Goal: Information Seeking & Learning: Check status

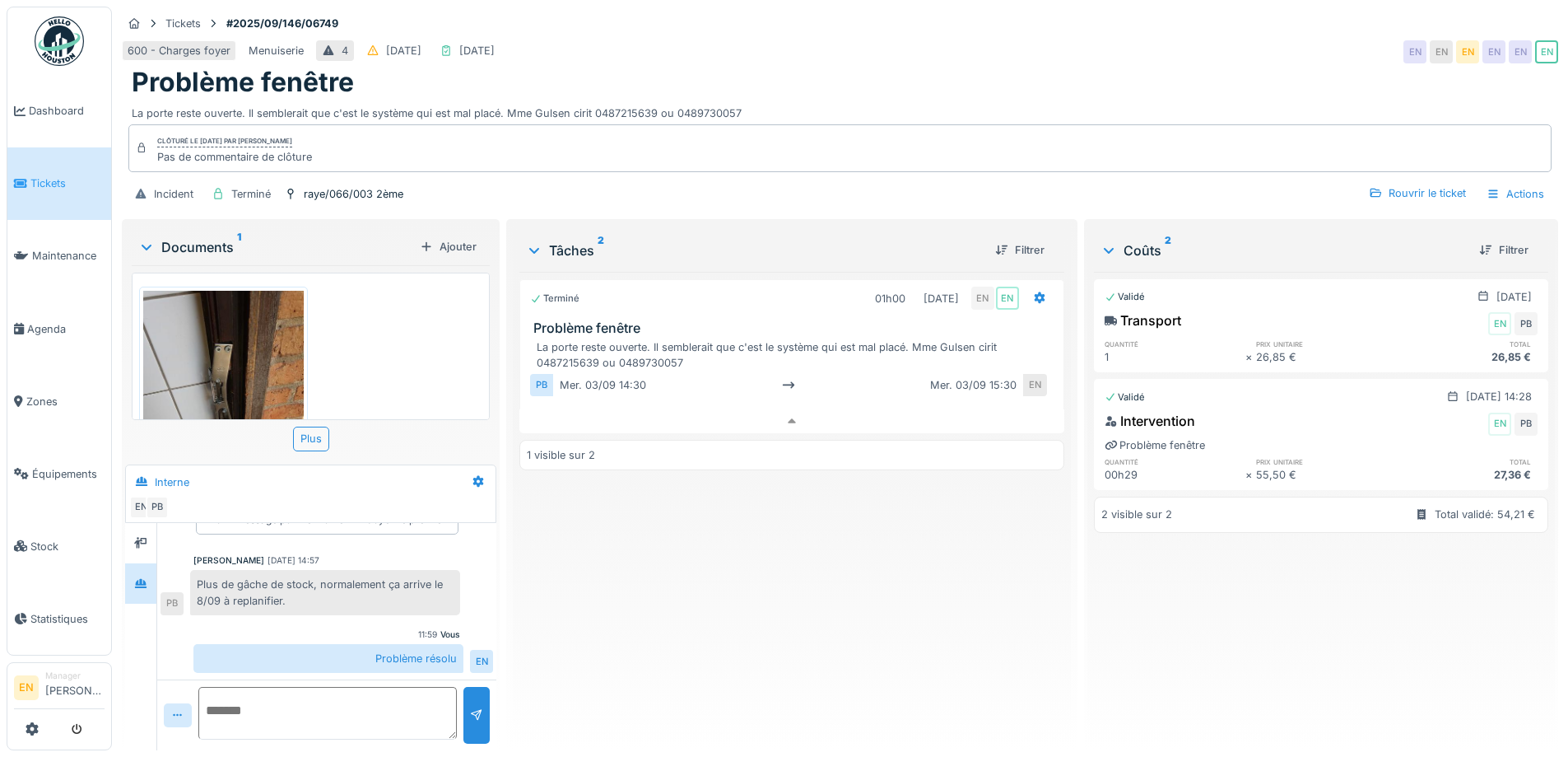
scroll to position [35, 0]
click at [867, 581] on div "Terminé 01h00 03/09/2025 EN EN Problème fenêtre La porte reste ouverte. Il semb…" at bounding box center [791, 504] width 544 height 466
click at [665, 606] on div "Terminé 01h00 03/09/2025 EN EN Problème fenêtre La porte reste ouverte. Il semb…" at bounding box center [791, 504] width 544 height 466
click at [1141, 49] on div "600 - Charges foyer Menuiserie 4 02/09/2025 03/09/2025 EN EN EN EN EN EN" at bounding box center [840, 51] width 1437 height 29
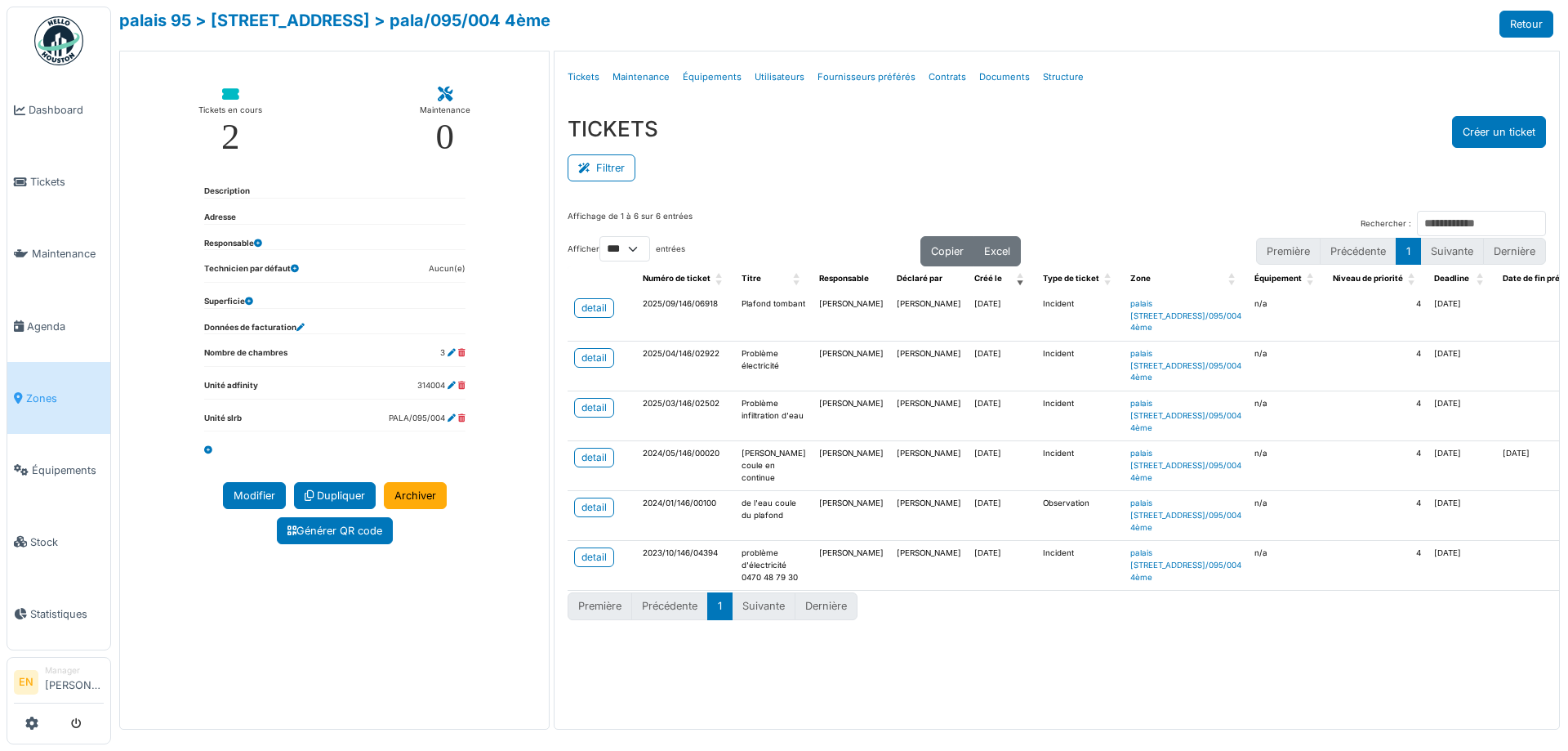
select select "***"
click at [953, 123] on div "TICKETS Créer un ticket" at bounding box center [1057, 132] width 979 height 32
drag, startPoint x: 1085, startPoint y: 145, endPoint x: 1284, endPoint y: 3, distance: 244.5
click at [1086, 144] on div "TICKETS Créer un ticket" at bounding box center [1057, 132] width 979 height 32
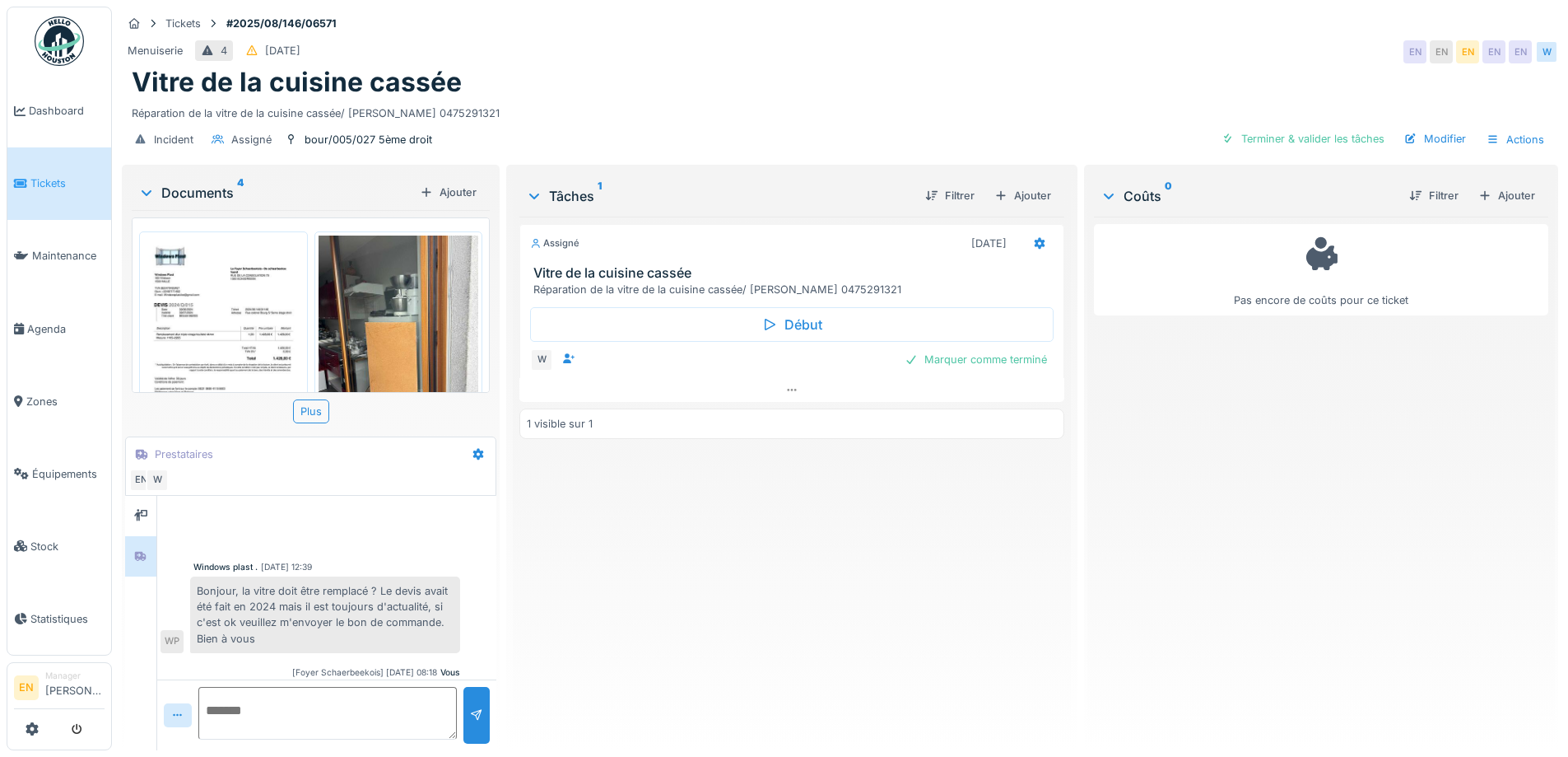
scroll to position [334, 0]
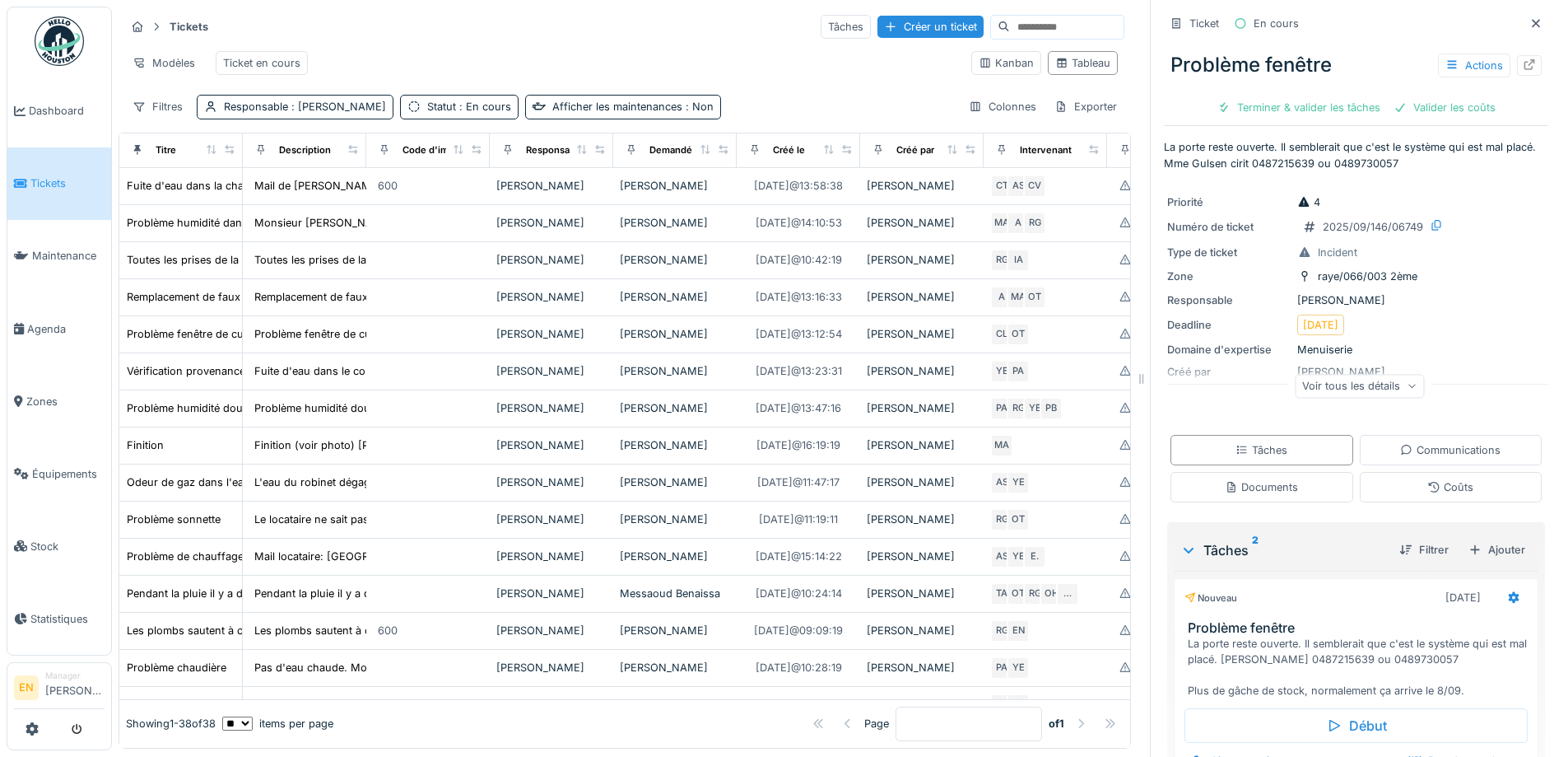
scroll to position [576, 0]
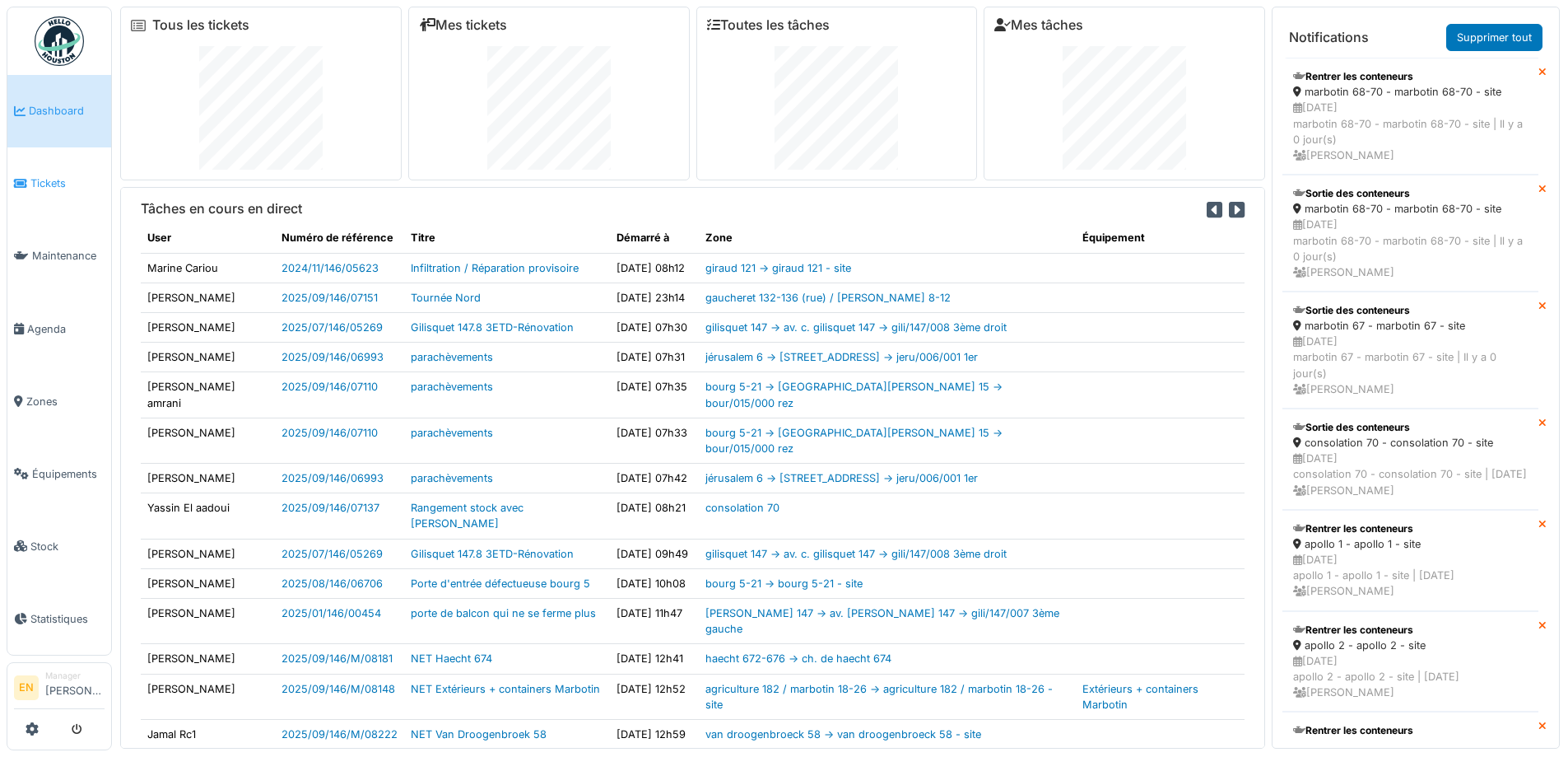
click at [41, 185] on span "Tickets" at bounding box center [67, 183] width 74 height 16
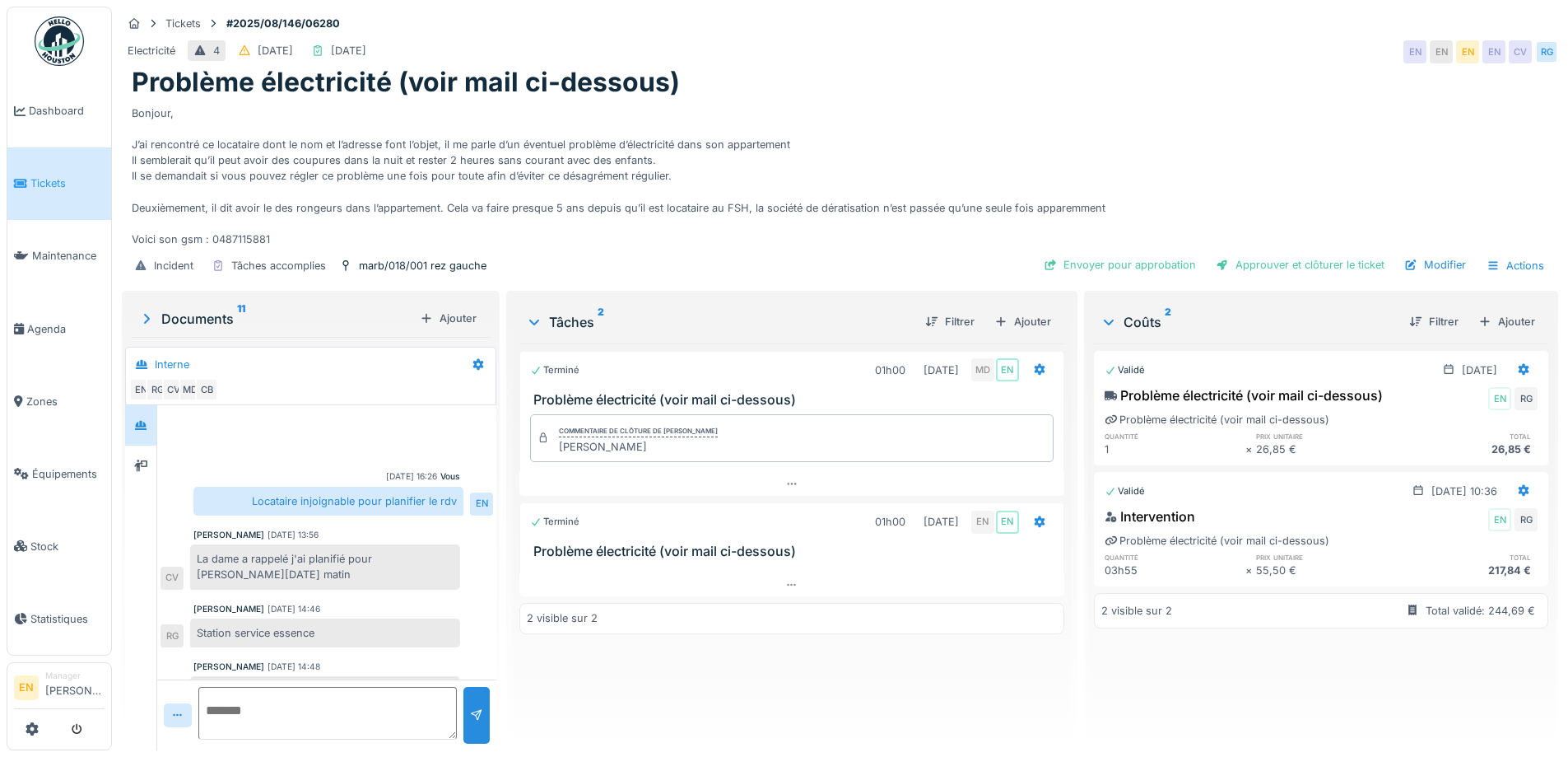
scroll to position [213, 0]
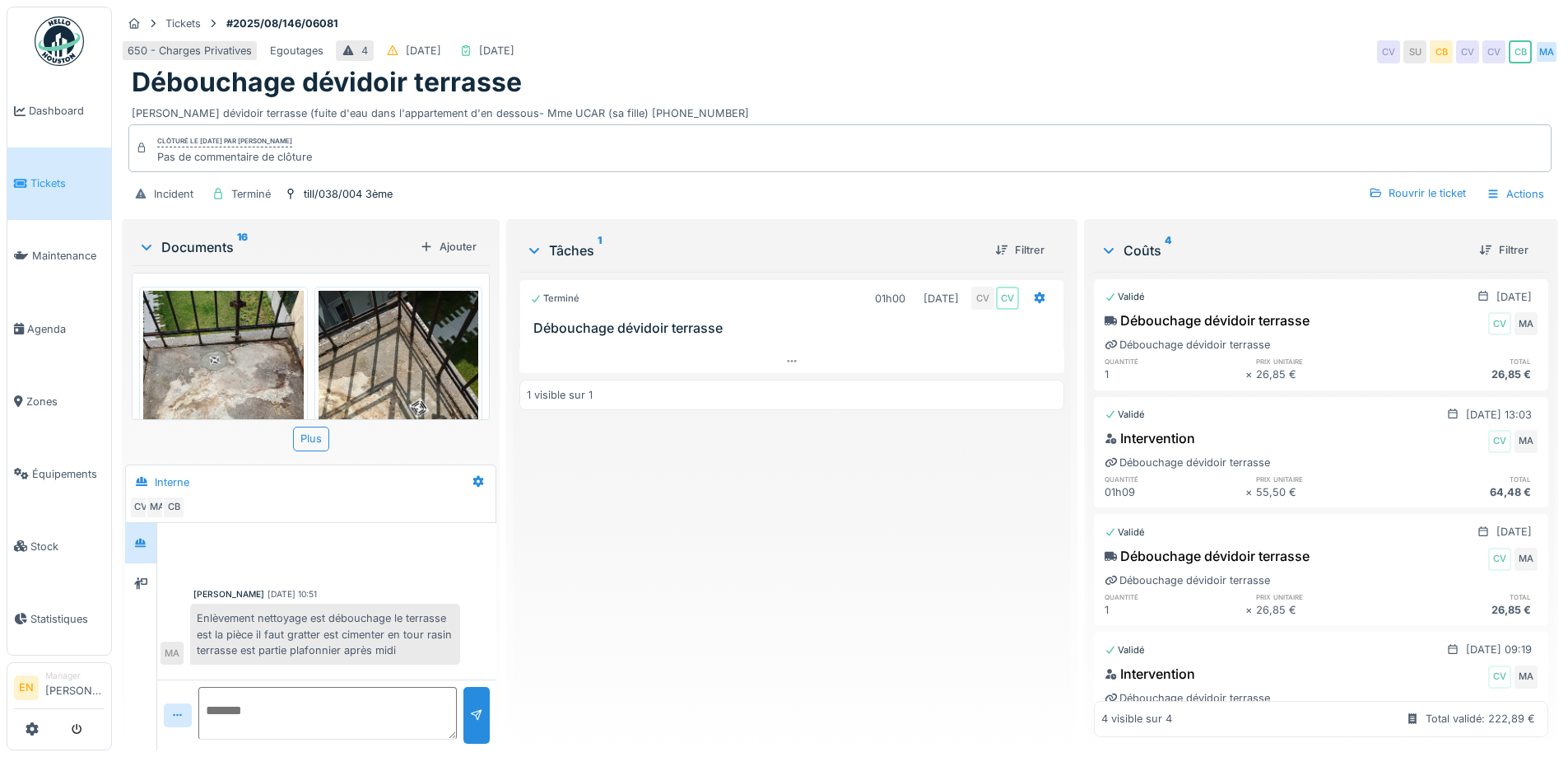
scroll to position [197, 0]
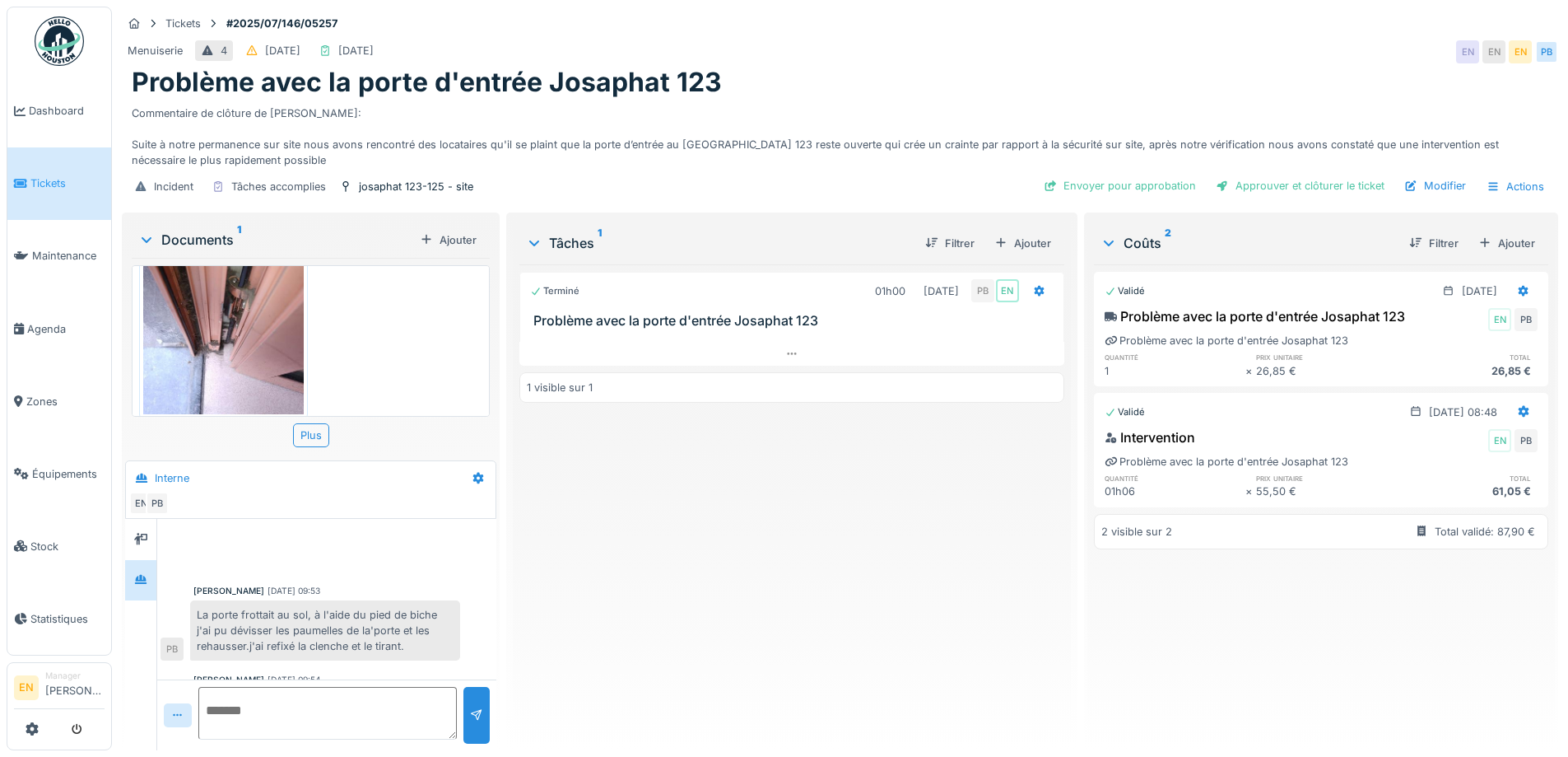
scroll to position [62, 0]
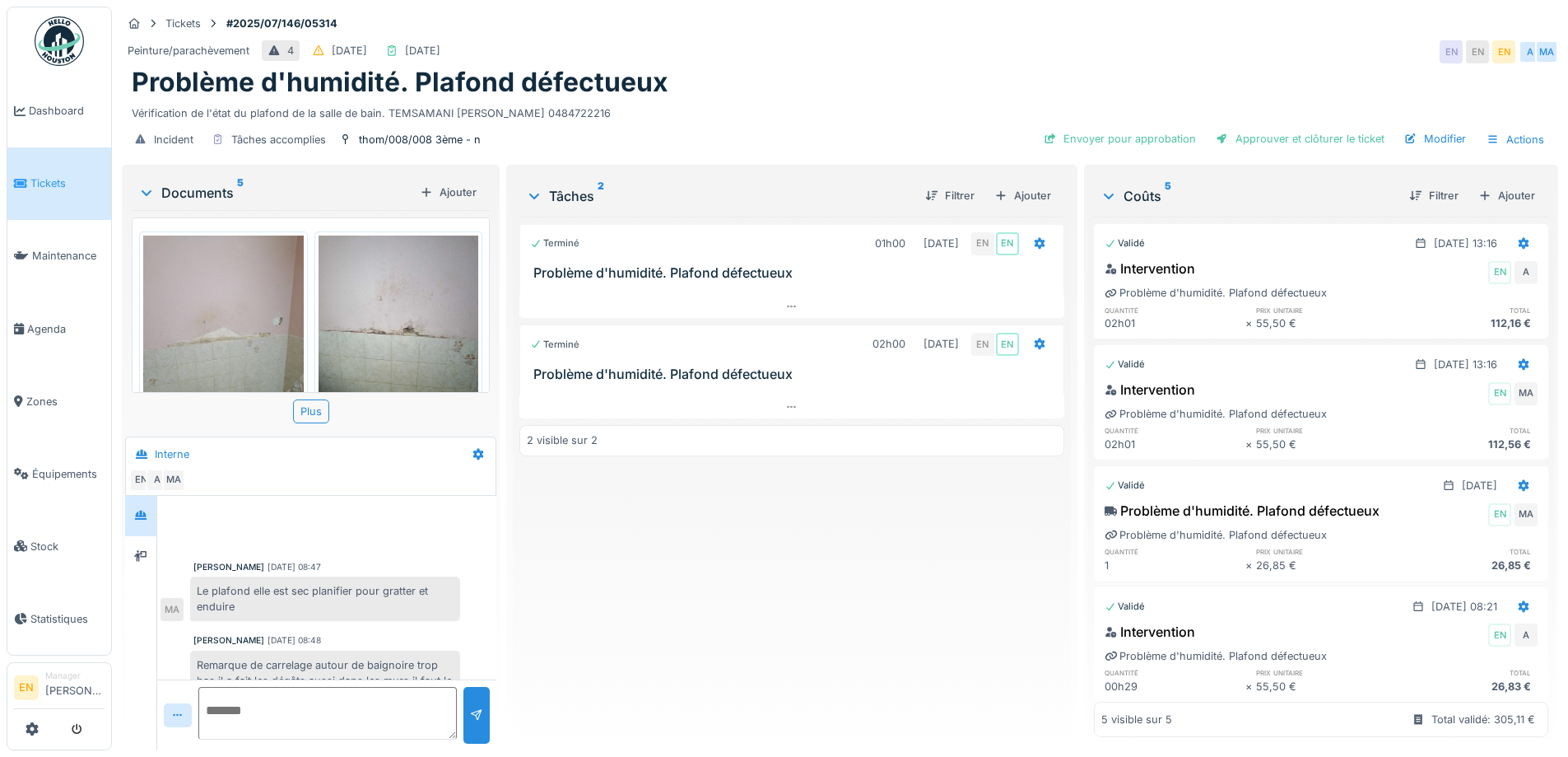
scroll to position [97, 0]
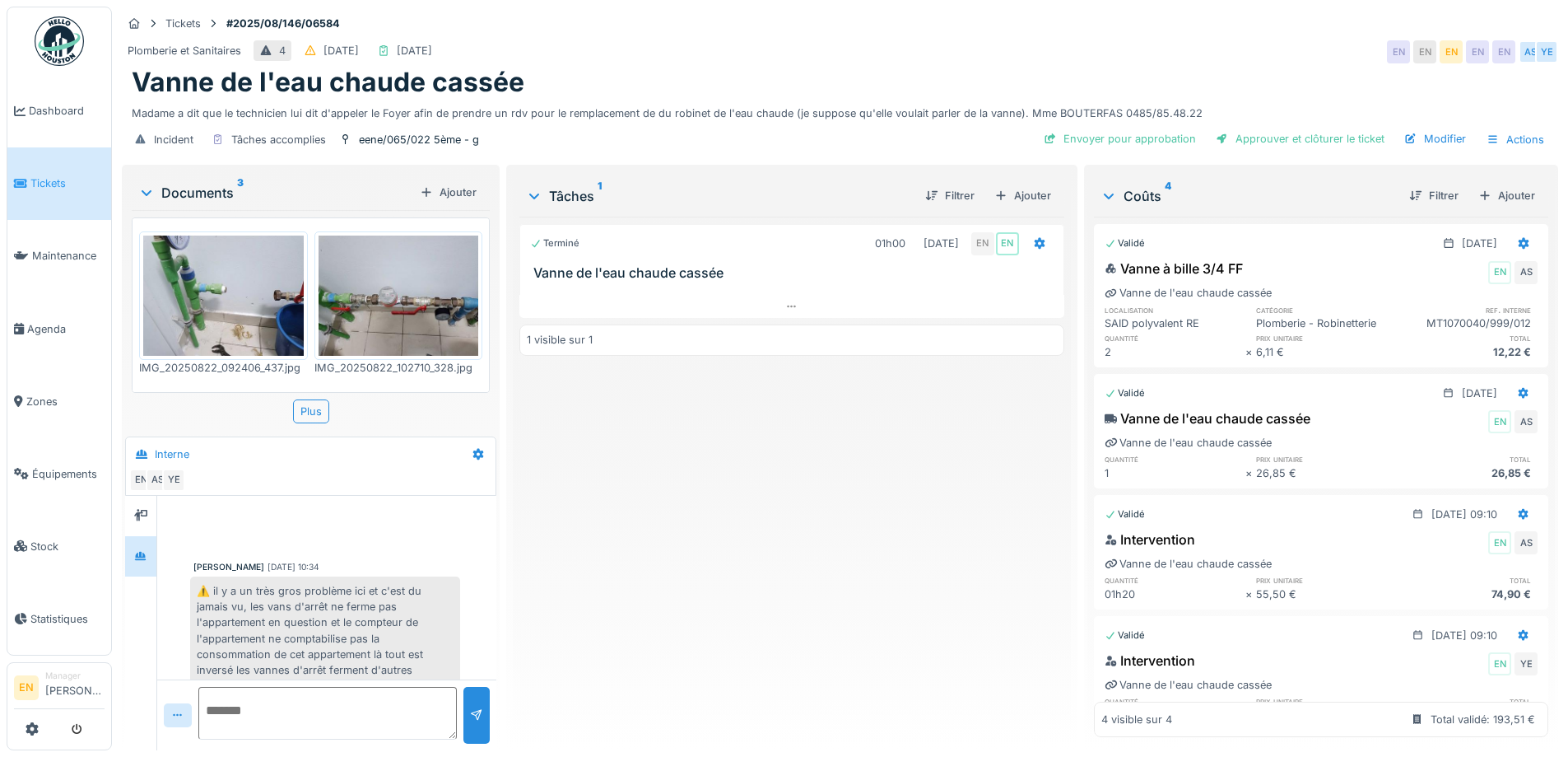
scroll to position [61, 0]
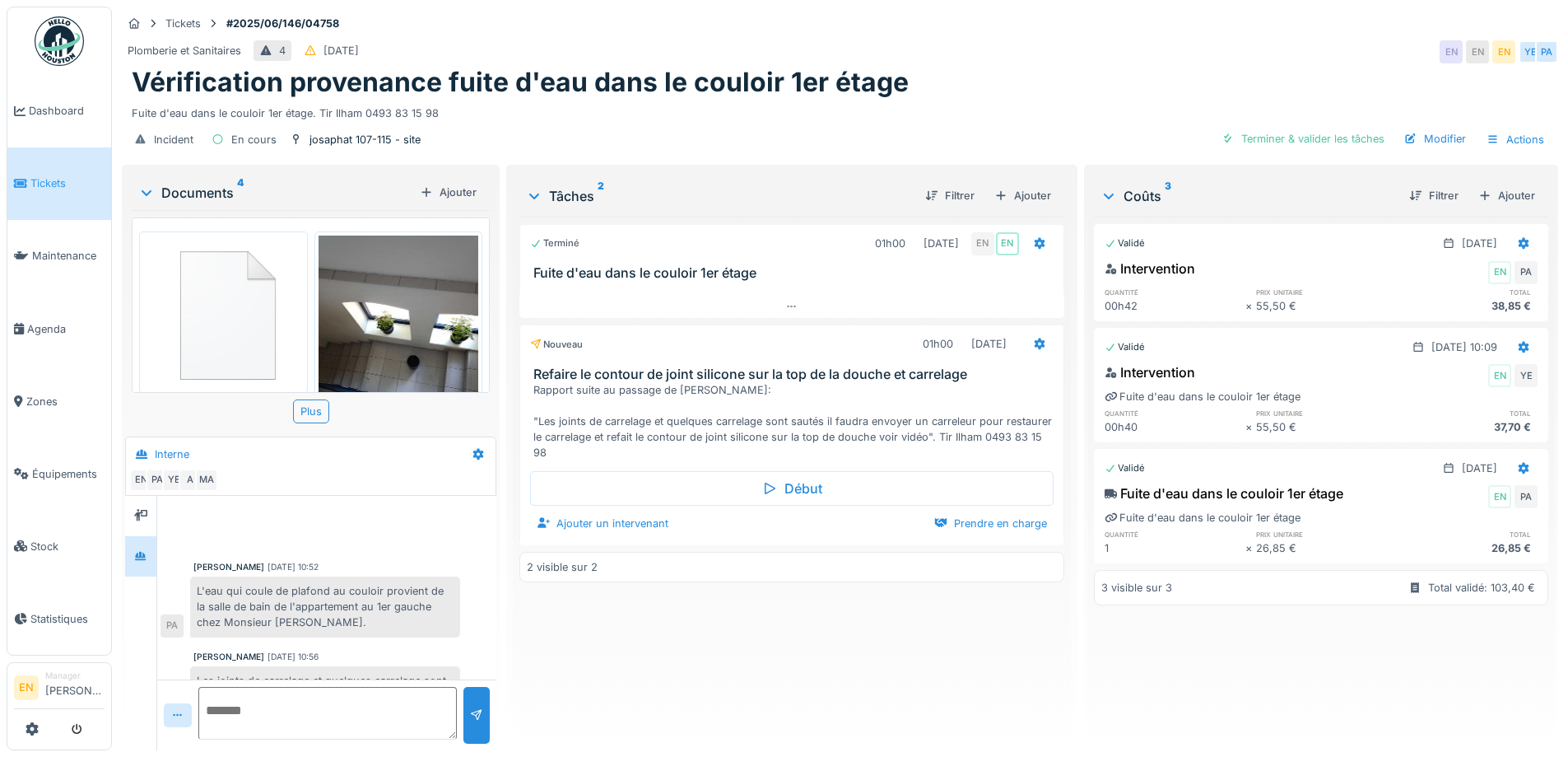
scroll to position [70, 0]
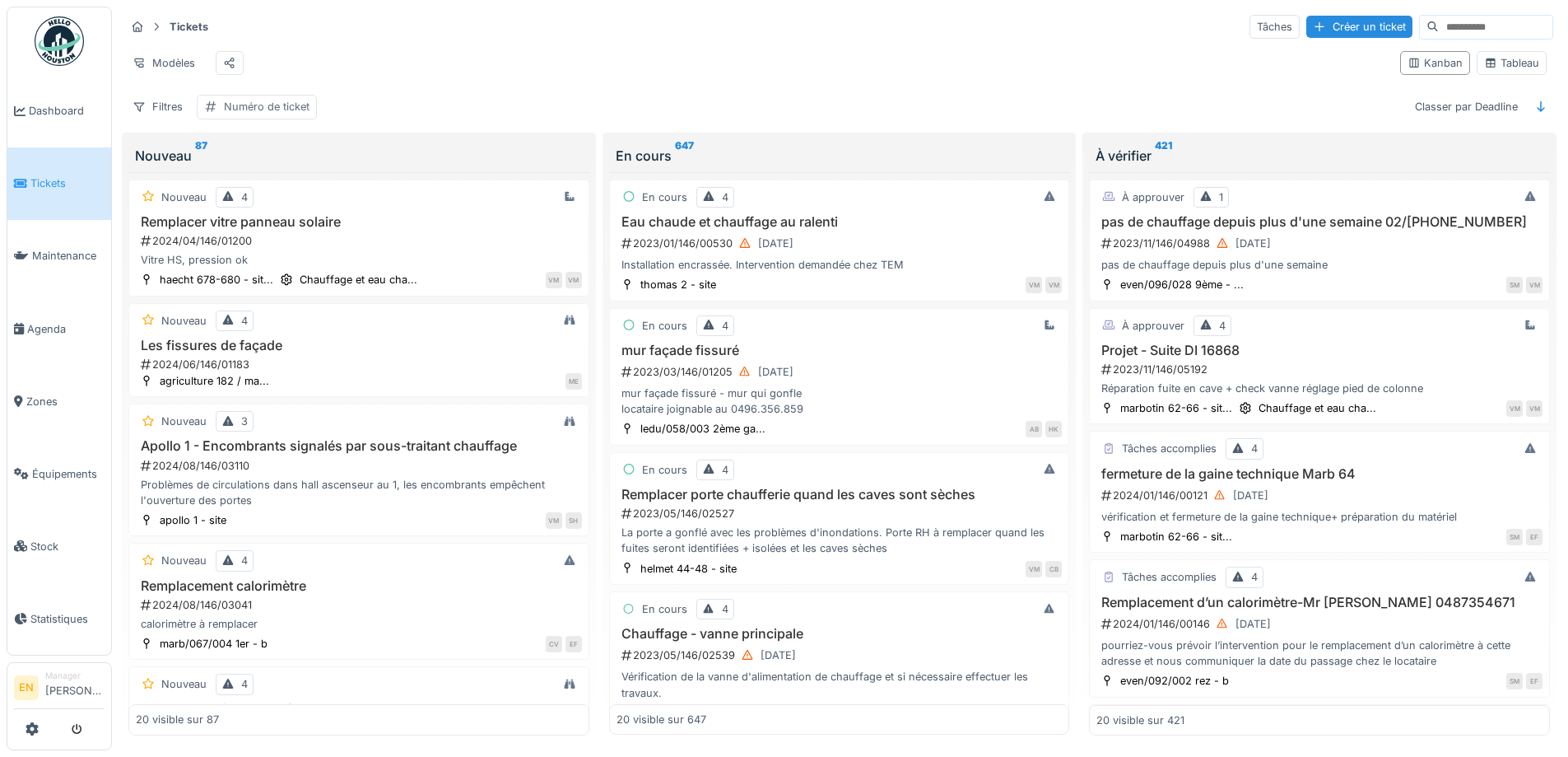
click at [240, 114] on div "Numéro de ticket" at bounding box center [267, 106] width 86 height 16
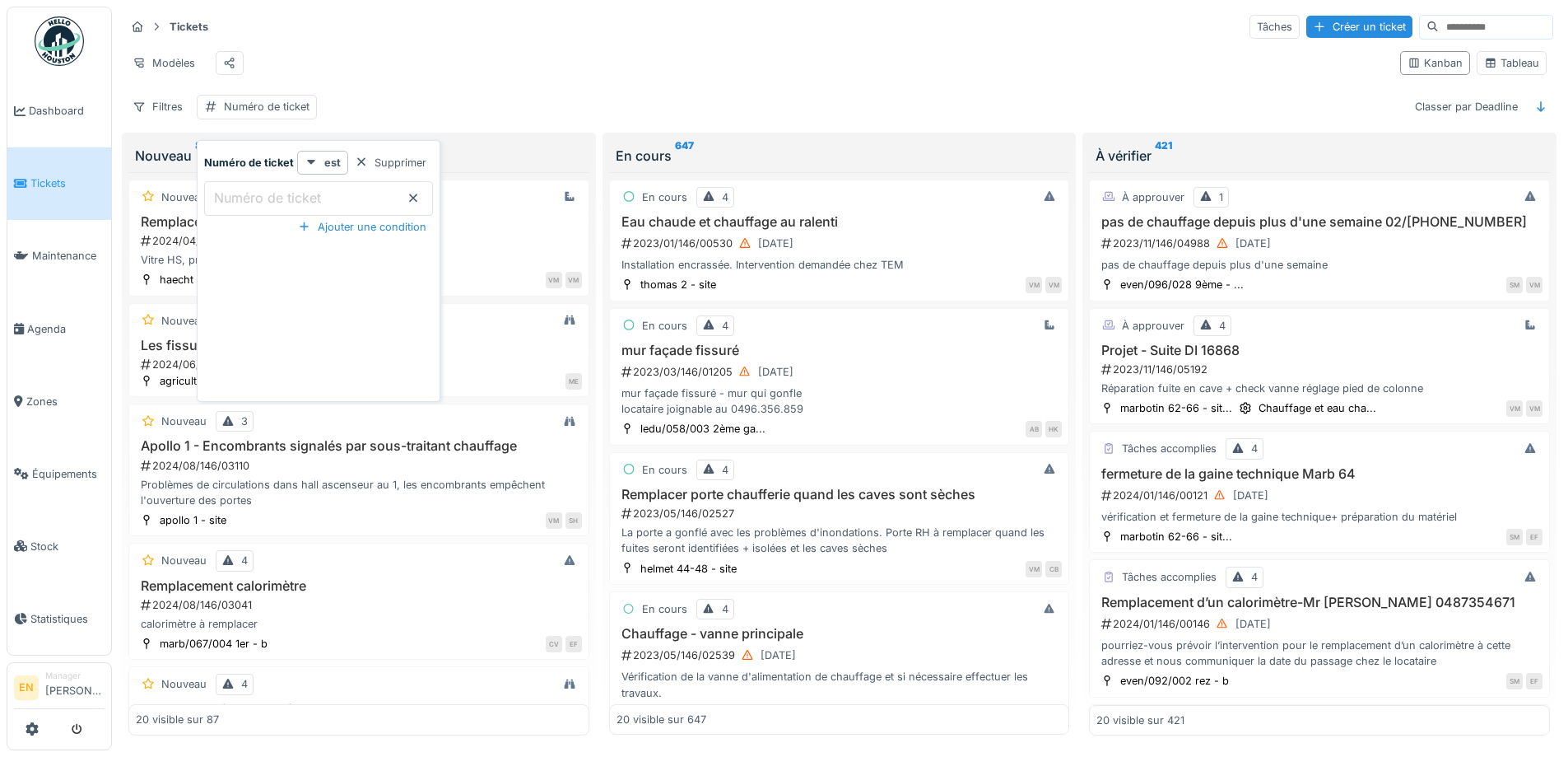
click at [325, 202] on ticket_E4NTk "Numéro de ticket" at bounding box center [319, 199] width 229 height 35
click at [308, 163] on icon at bounding box center [311, 162] width 9 height 5
click at [269, 199] on label "Numéro de ticket" at bounding box center [268, 197] width 113 height 20
click at [269, 199] on ticket_E4NTk "Numéro de ticket" at bounding box center [319, 199] width 229 height 35
click at [262, 162] on strong "Numéro de ticket" at bounding box center [249, 163] width 90 height 16
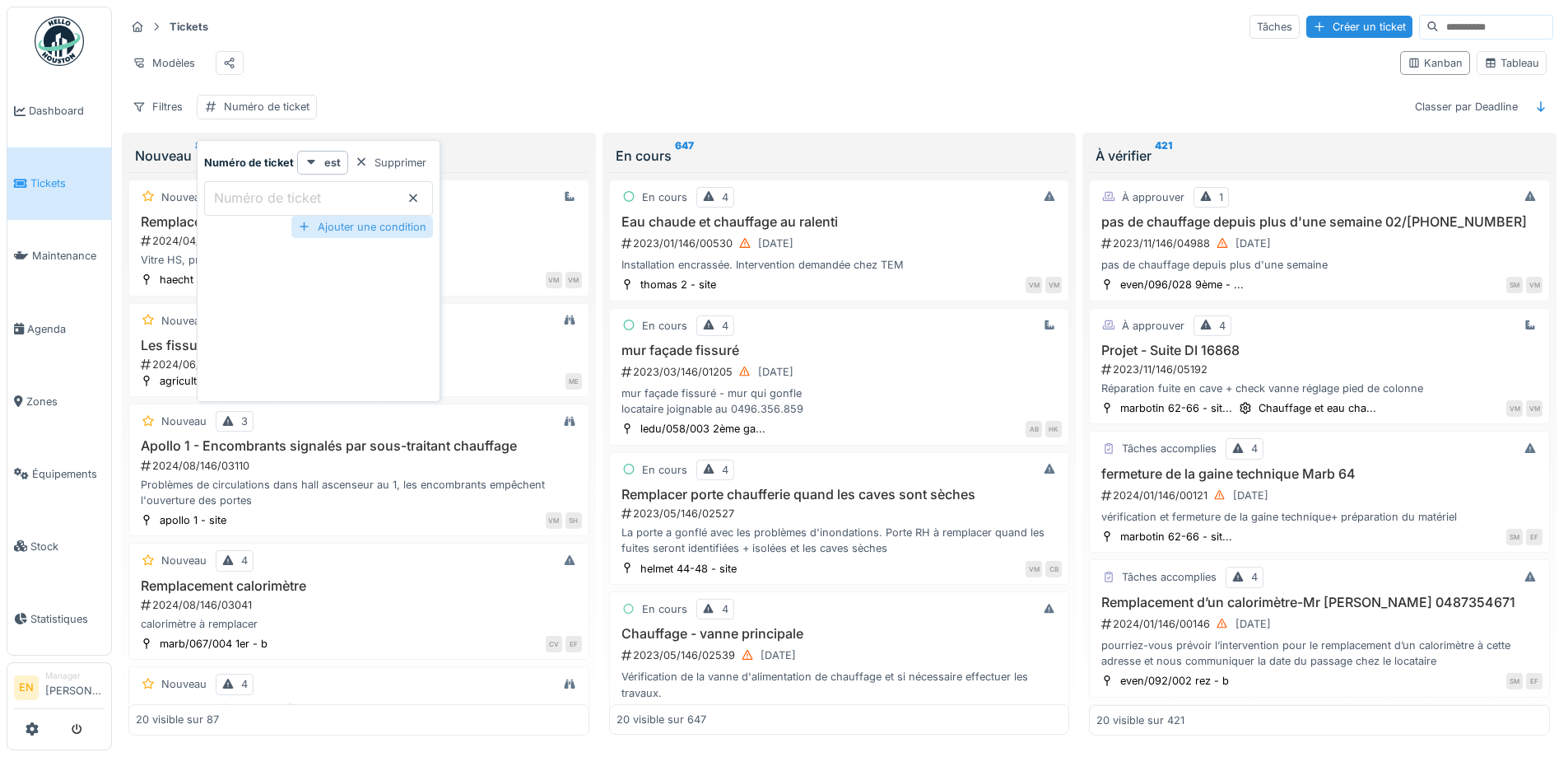
click at [335, 229] on div "Ajouter une condition" at bounding box center [362, 227] width 142 height 23
click at [413, 270] on icon at bounding box center [413, 269] width 13 height 10
click at [410, 198] on icon at bounding box center [413, 198] width 9 height 9
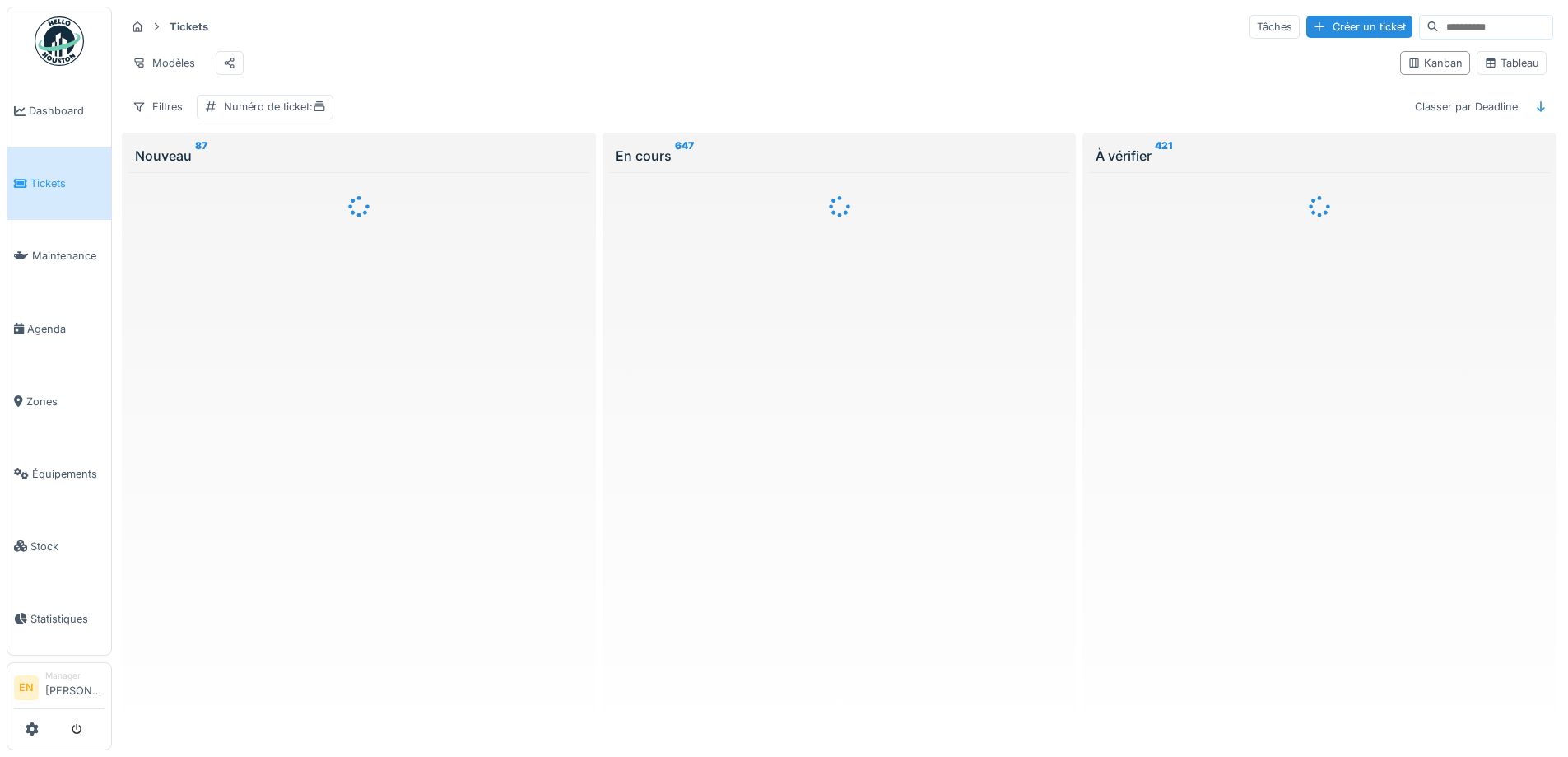
click at [618, 66] on div "Modèles" at bounding box center [756, 62] width 1263 height 37
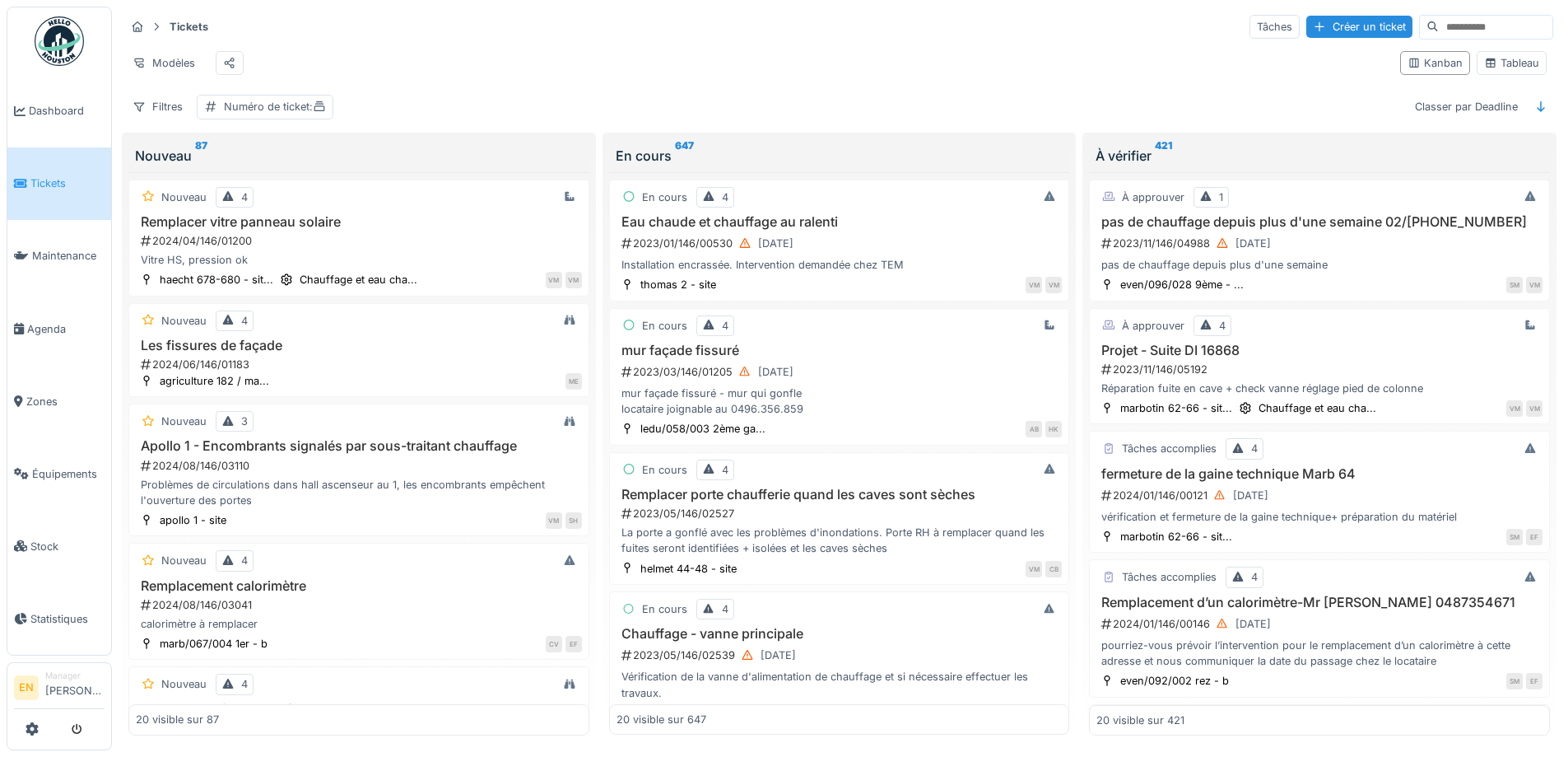
click at [51, 181] on span "Tickets" at bounding box center [67, 183] width 74 height 16
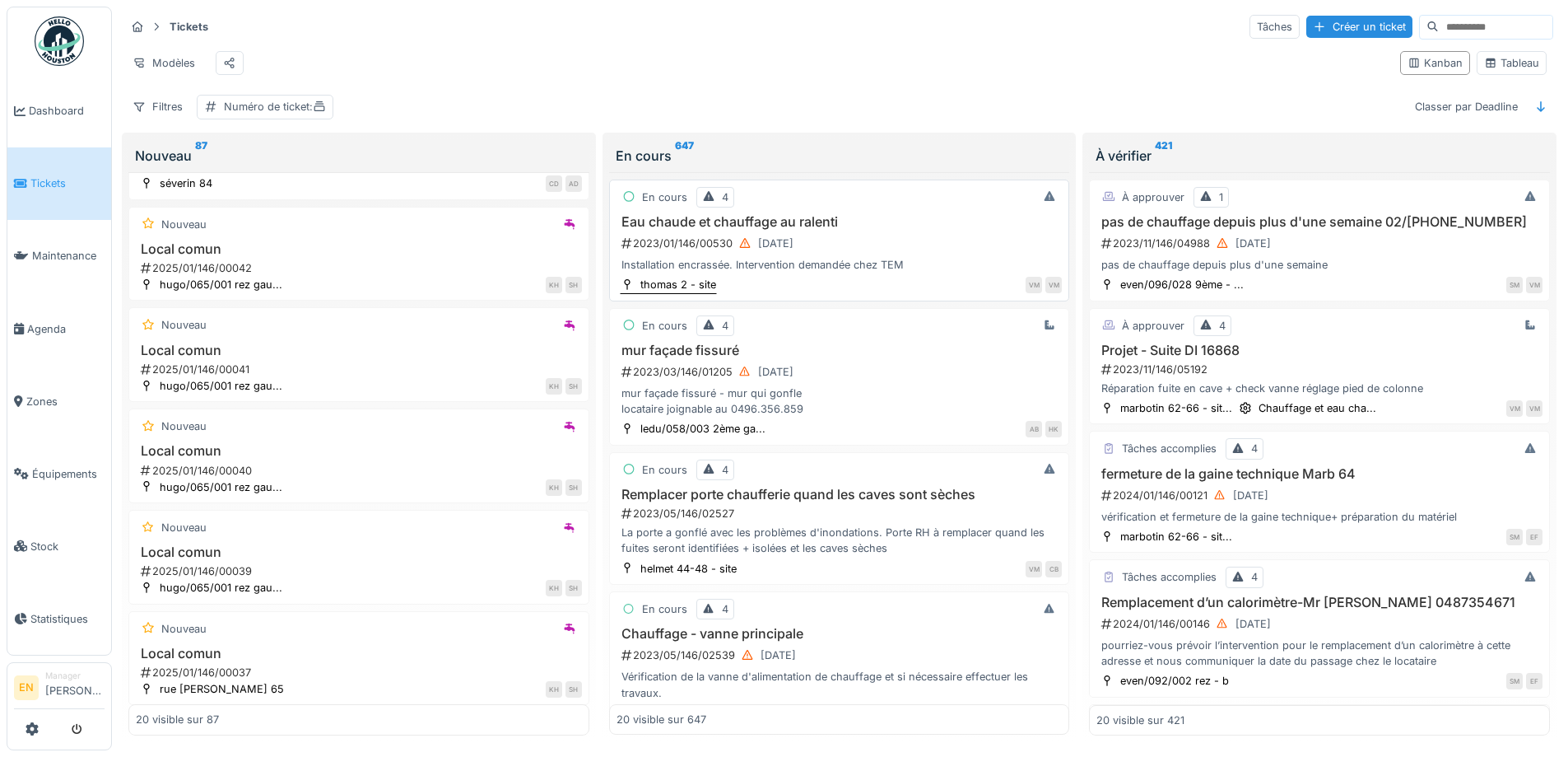
scroll to position [1812, 0]
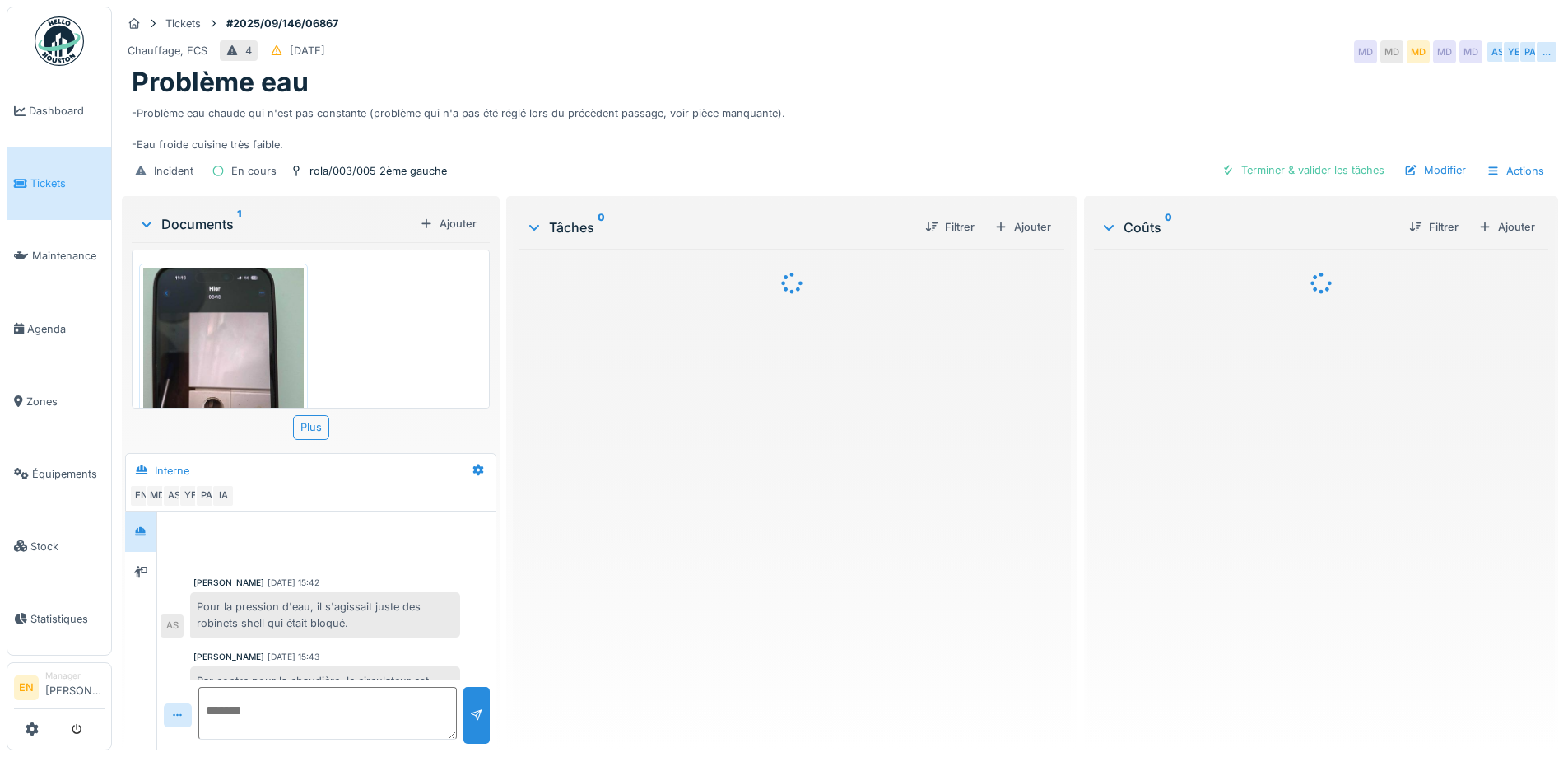
scroll to position [562, 0]
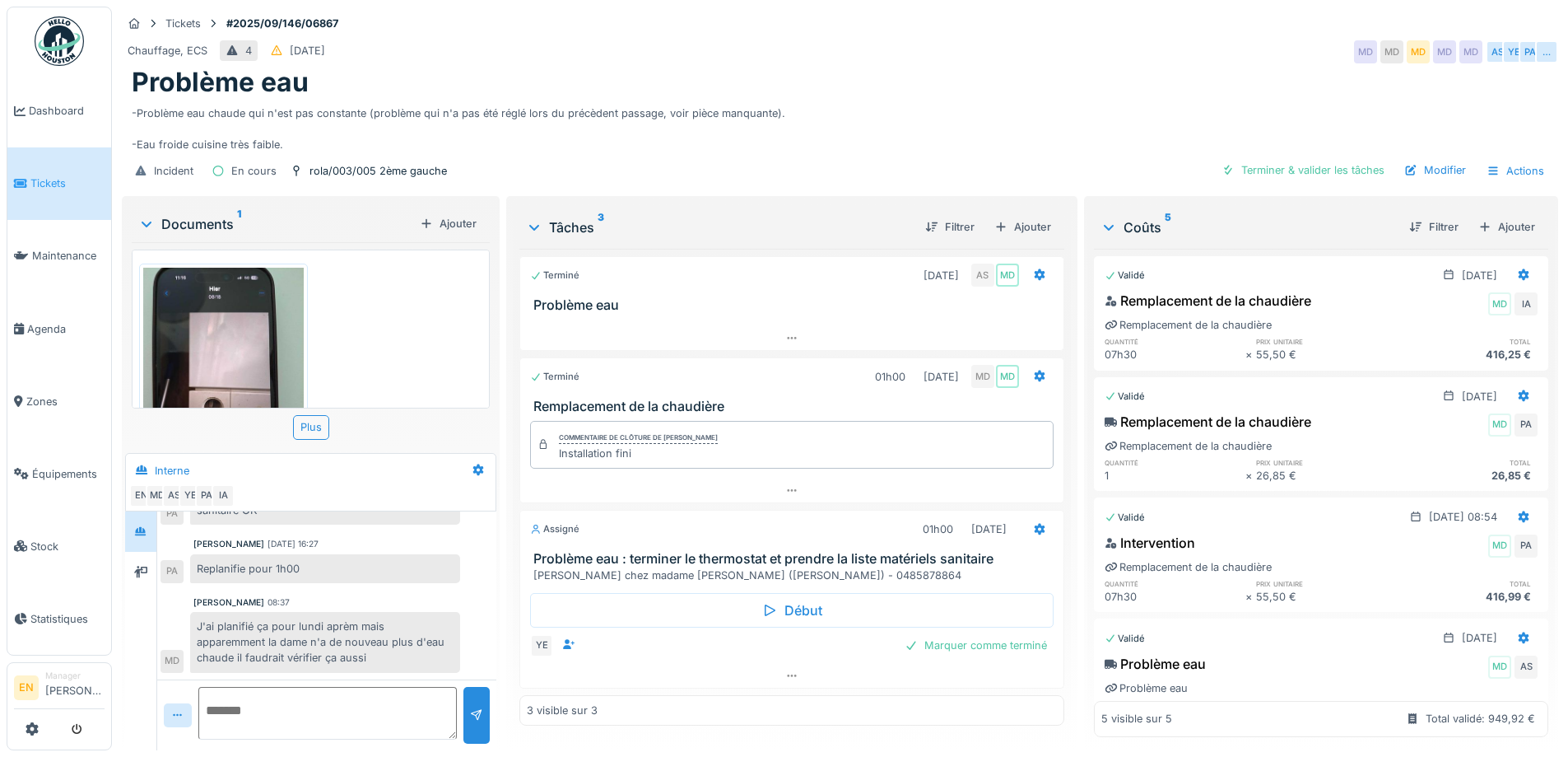
click at [880, 91] on div "Problème eau" at bounding box center [840, 82] width 1417 height 31
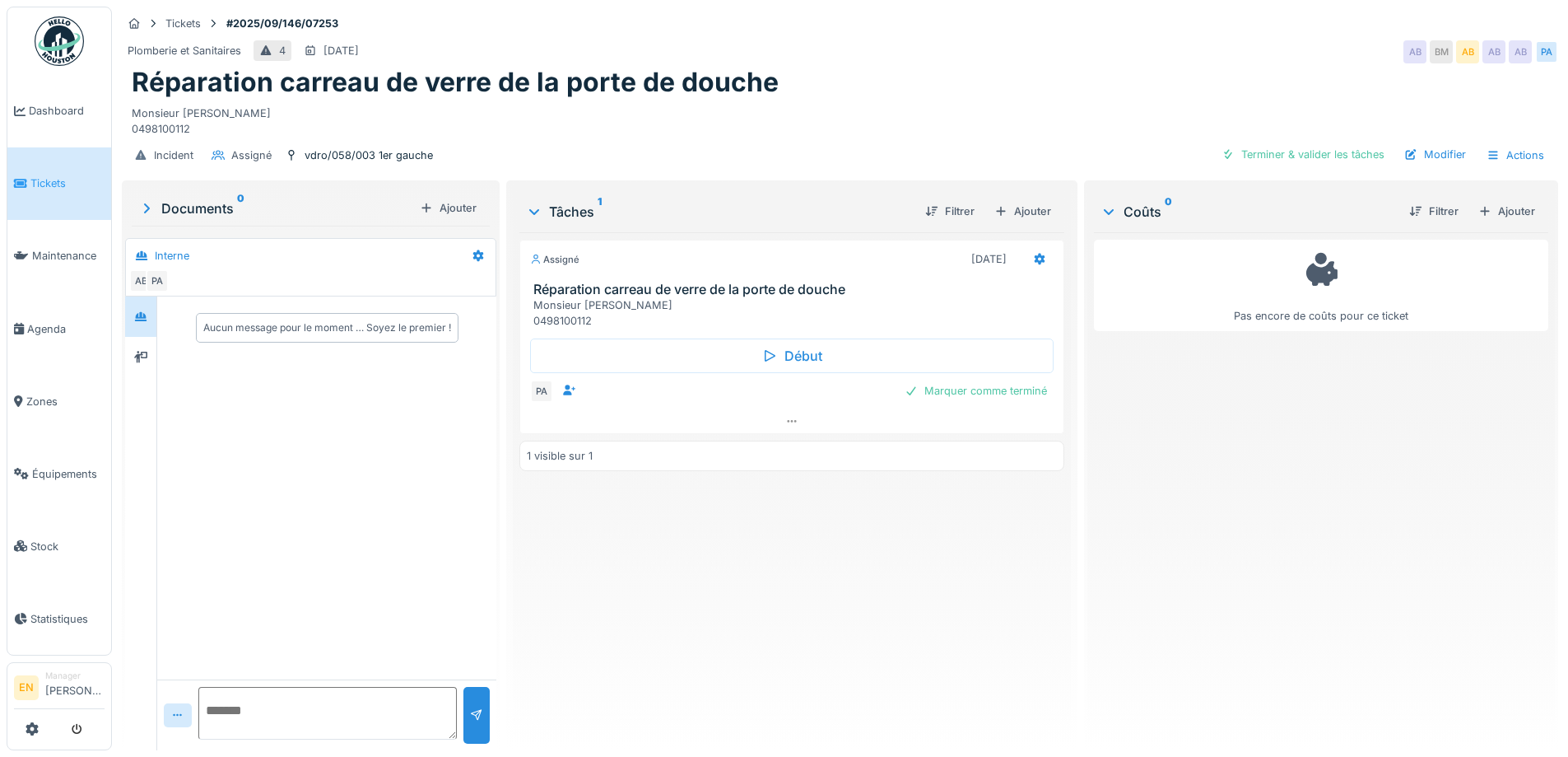
click at [694, 558] on div "Assigné [DATE] Réparation carreau de verre de la porte de douche Monsieur [PERS…" at bounding box center [791, 485] width 544 height 505
drag, startPoint x: 997, startPoint y: 102, endPoint x: 996, endPoint y: 123, distance: 21.0
click at [996, 105] on div "Monsieur [PERSON_NAME] 0498100112" at bounding box center [840, 117] width 1417 height 38
click at [908, 633] on div "Assigné [DATE] Réparation carreau de verre de la porte de douche Monsieur [PERS…" at bounding box center [791, 485] width 544 height 505
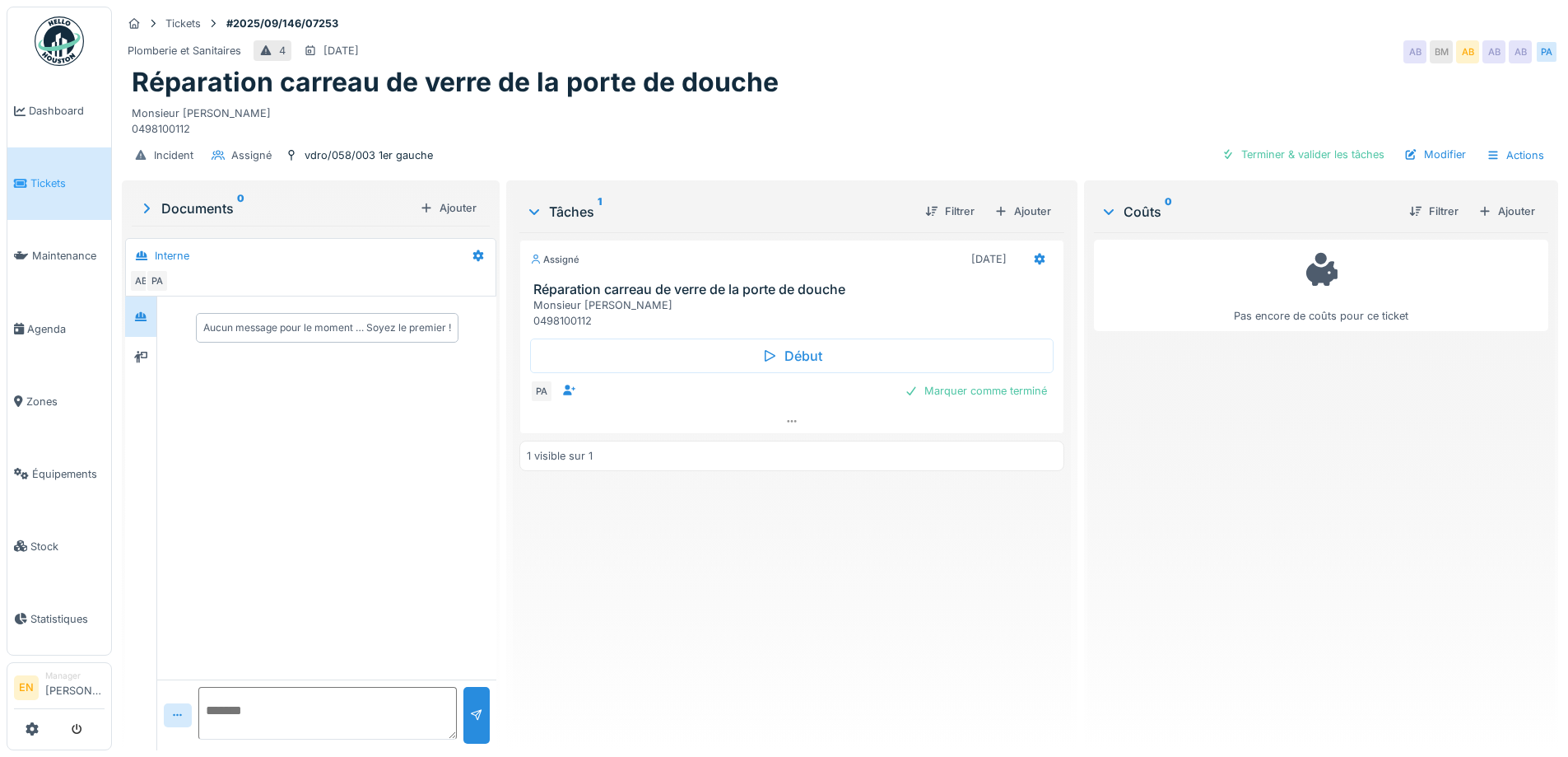
click at [1211, 37] on div "Plomberie et Sanitaires 4 [DATE] AB BM AB AB AB PA" at bounding box center [840, 51] width 1437 height 29
click at [1165, 80] on div "Réparation carreau de verre de la porte de douche" at bounding box center [840, 82] width 1417 height 31
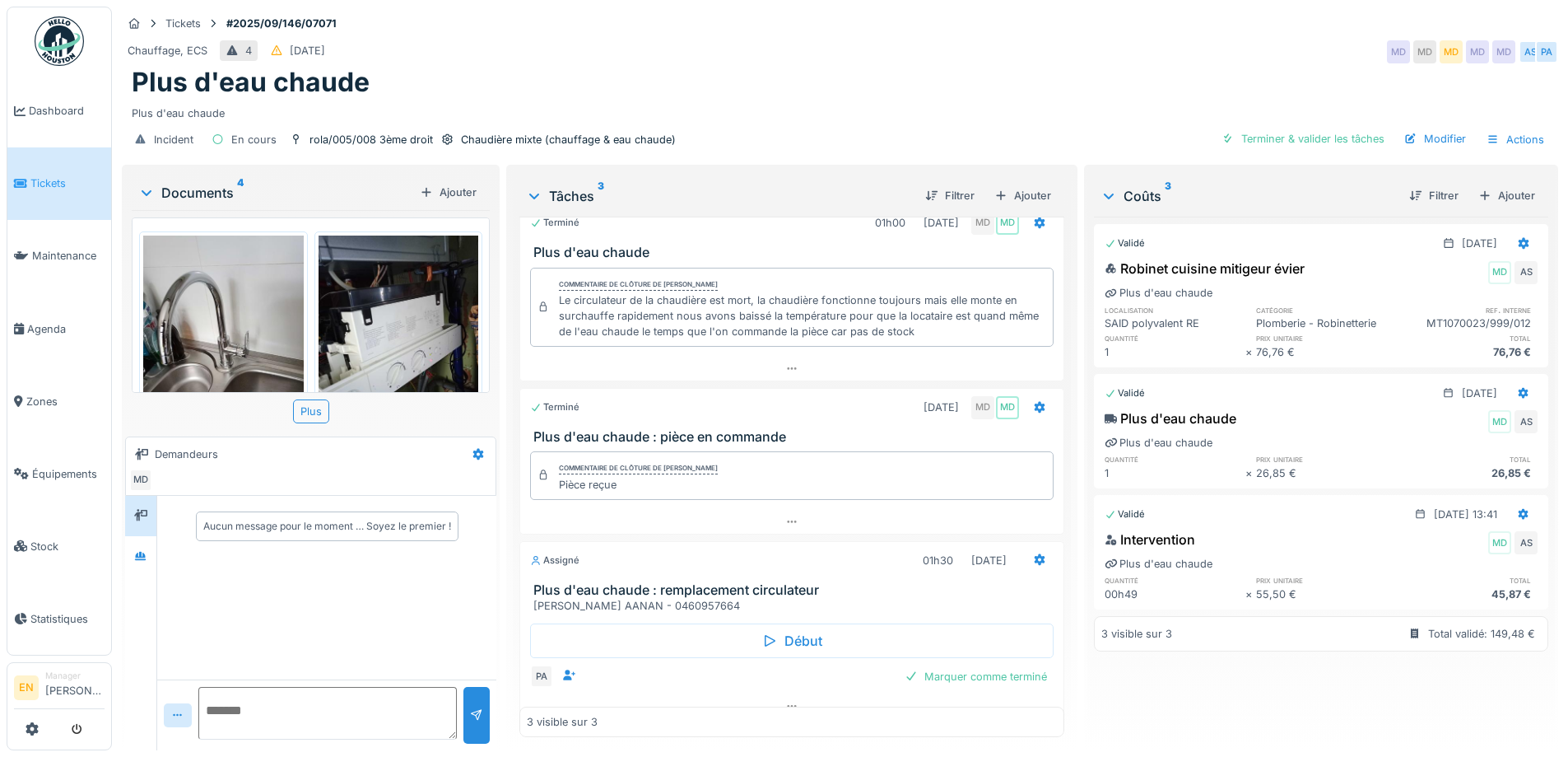
scroll to position [40, 0]
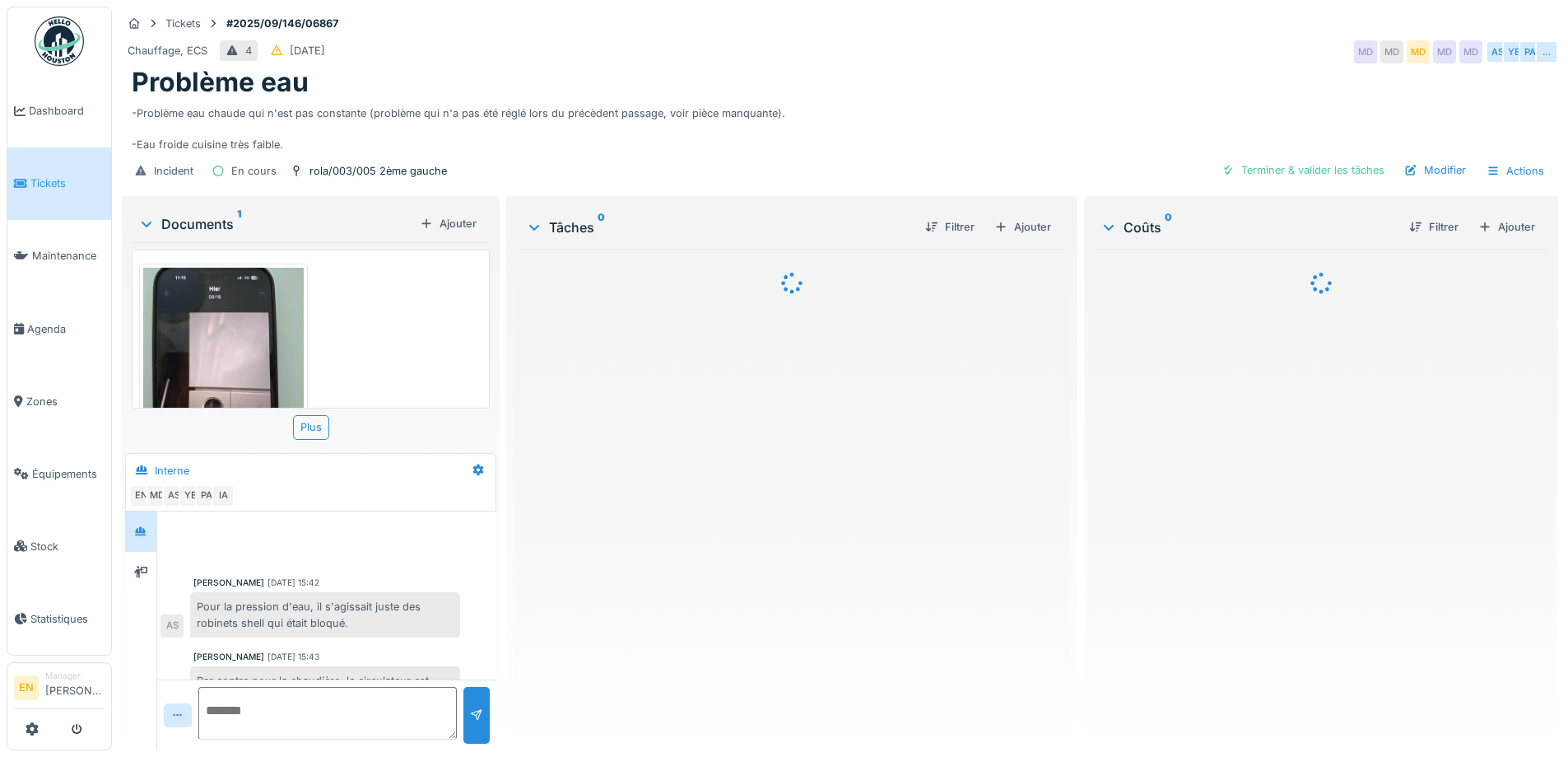
scroll to position [562, 0]
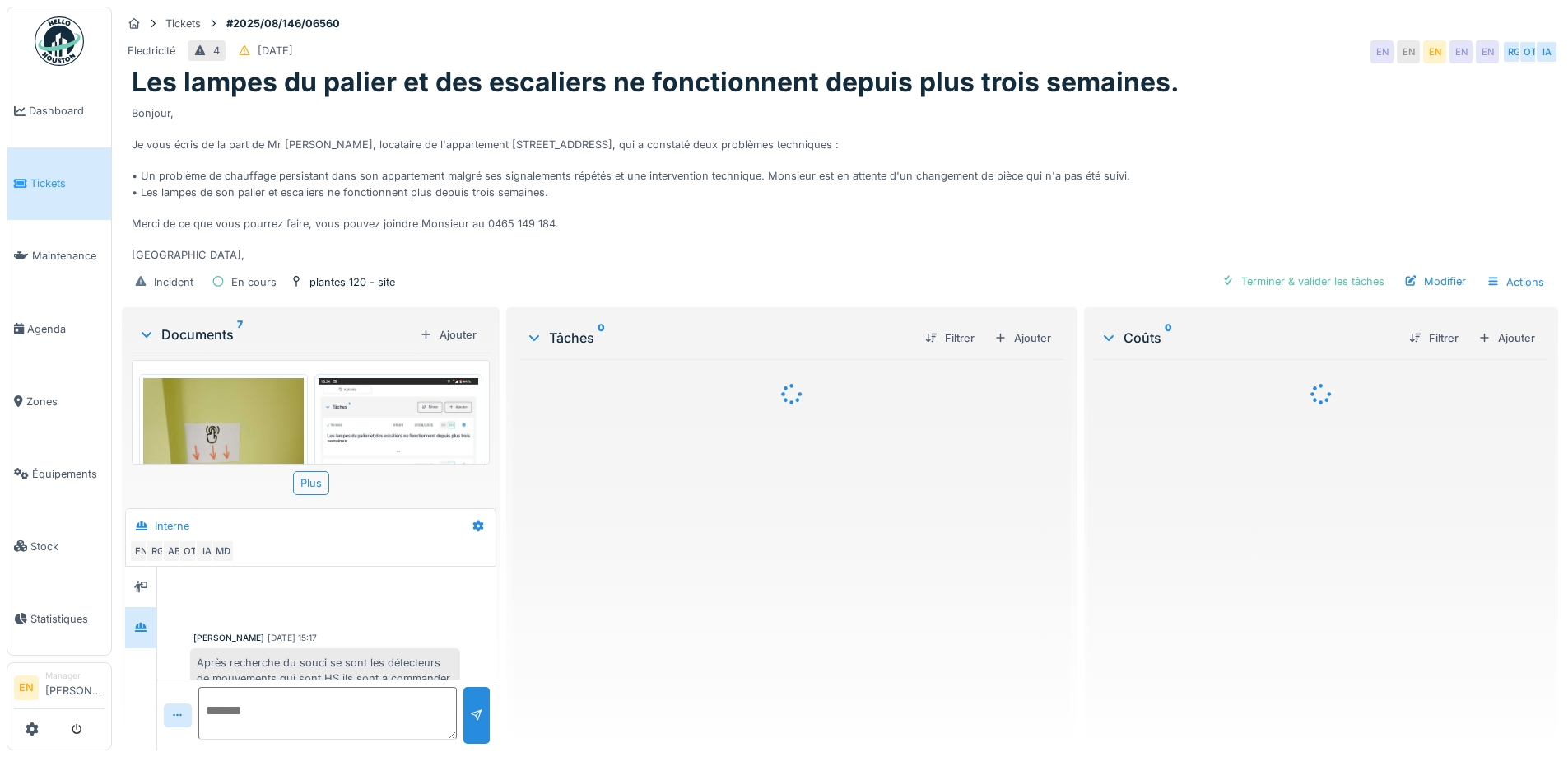
scroll to position [332, 0]
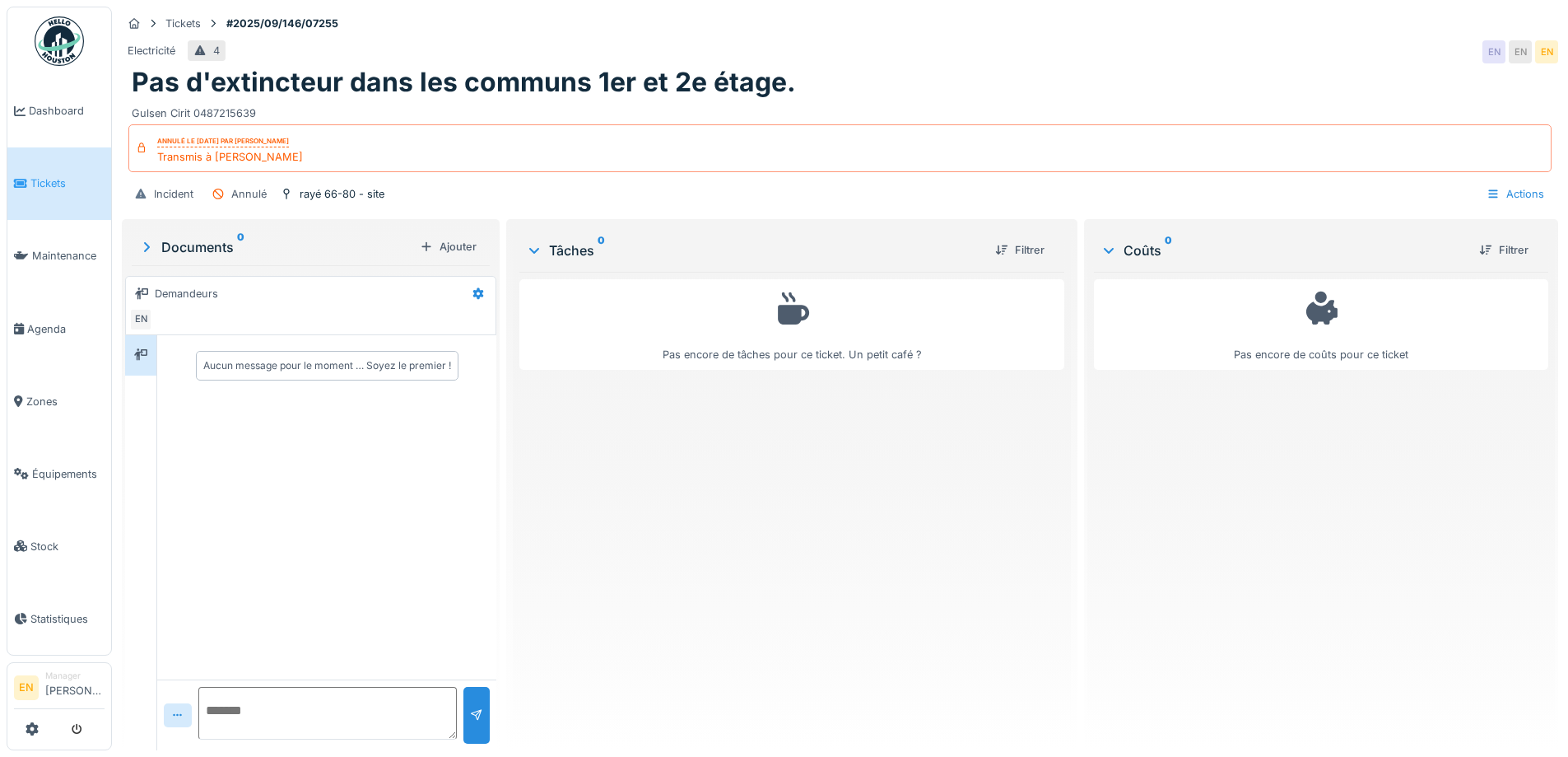
drag, startPoint x: 839, startPoint y: 419, endPoint x: 962, endPoint y: 389, distance: 126.6
click at [855, 419] on div "Pas encore de tâches pour ce ticket. Un petit café ?" at bounding box center [791, 504] width 544 height 466
